Goal: Information Seeking & Learning: Learn about a topic

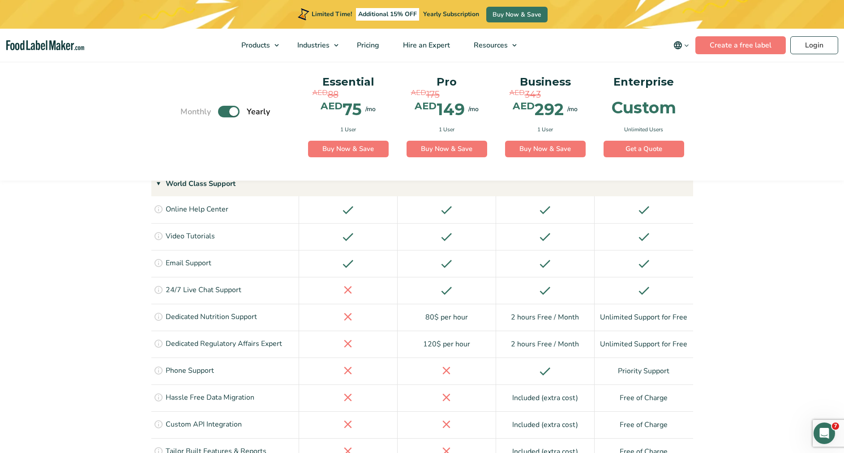
scroll to position [1671, 0]
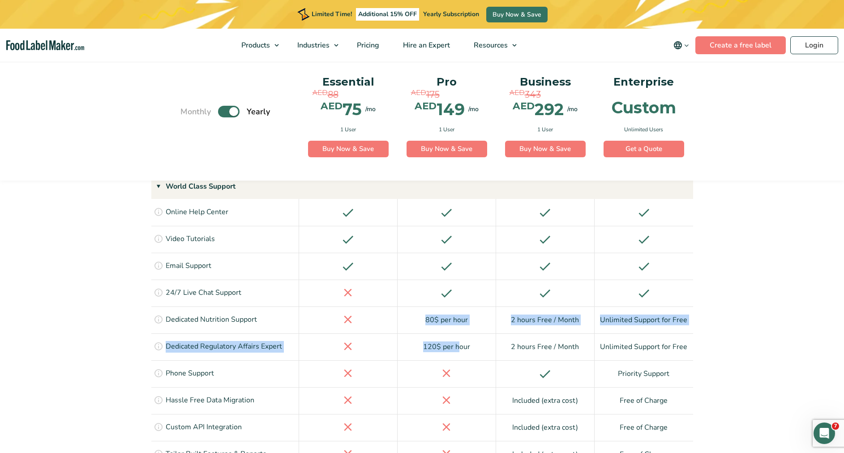
drag, startPoint x: 457, startPoint y: 275, endPoint x: 366, endPoint y: 259, distance: 92.3
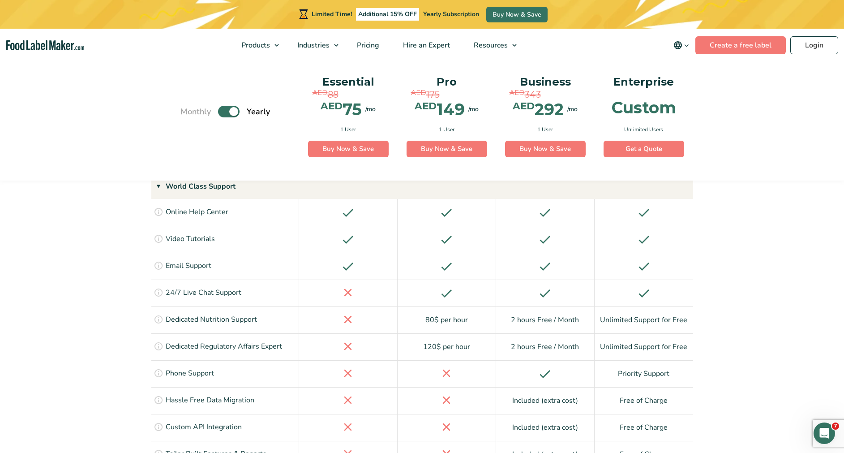
drag, startPoint x: 366, startPoint y: 259, endPoint x: 297, endPoint y: 232, distance: 74.0
click at [297, 279] on div "Get help via live chat anytime of the day or night 24/7 Live Chat Support" at bounding box center [225, 292] width 148 height 27
click at [274, 306] on div "Get help creating and customizing your labels, receive prompt online support , …" at bounding box center [225, 319] width 148 height 27
